Goal: Task Accomplishment & Management: Manage account settings

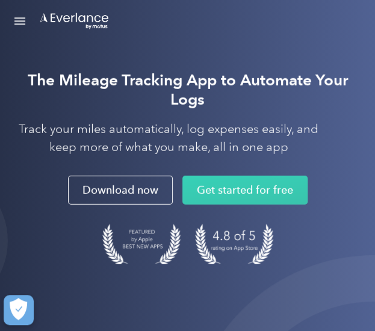
click at [11, 27] on link "Open Menu" at bounding box center [20, 21] width 20 height 23
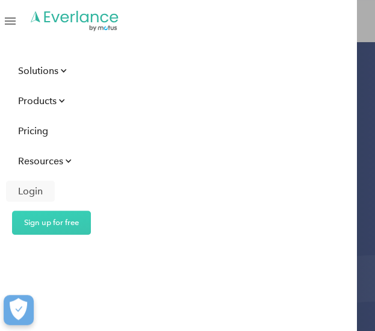
click at [29, 188] on div "Login" at bounding box center [30, 191] width 25 height 15
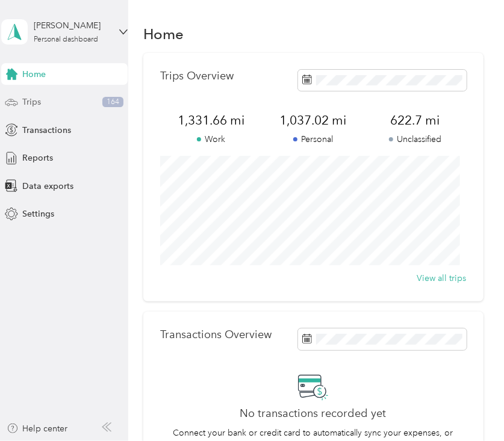
click at [49, 103] on div "Trips 164" at bounding box center [64, 102] width 126 height 22
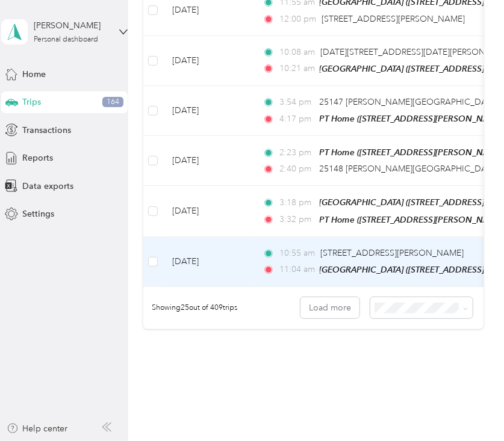
scroll to position [1247, 0]
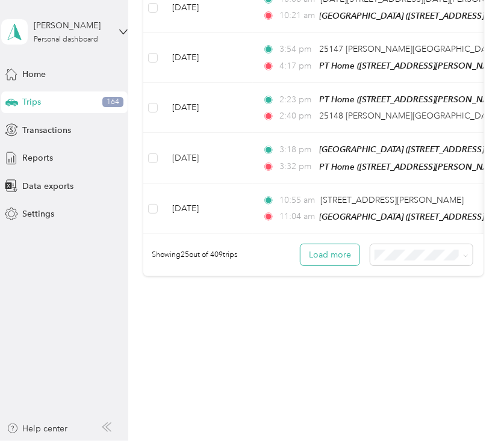
click at [322, 255] on button "Load more" at bounding box center [329, 254] width 59 height 21
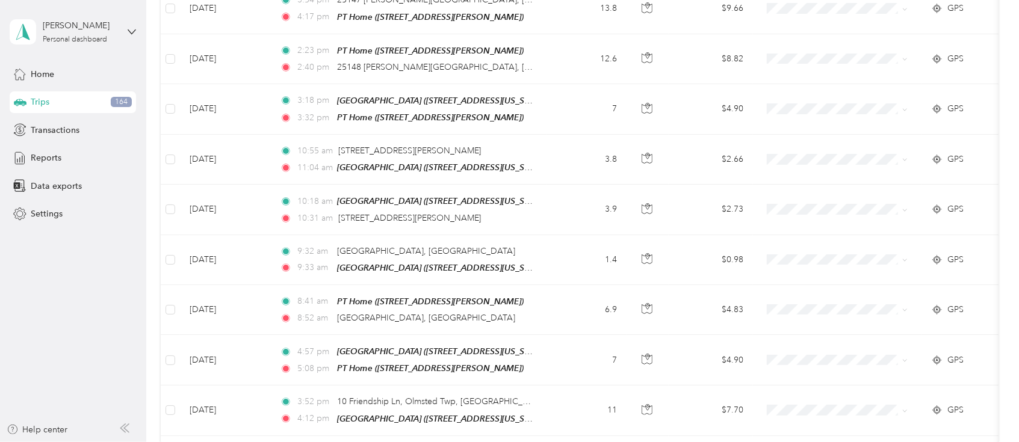
scroll to position [1238, 0]
